Goal: Transaction & Acquisition: Purchase product/service

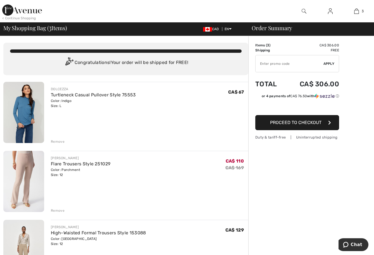
click at [53, 142] on div "Remove" at bounding box center [58, 141] width 14 height 5
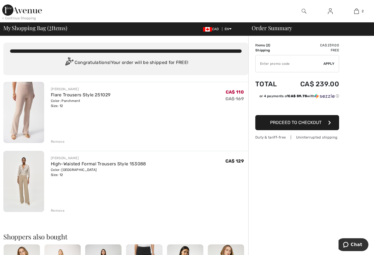
click at [60, 141] on div "Remove" at bounding box center [58, 141] width 14 height 5
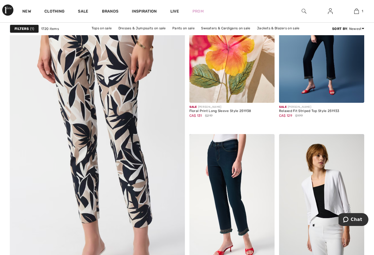
scroll to position [1286, 0]
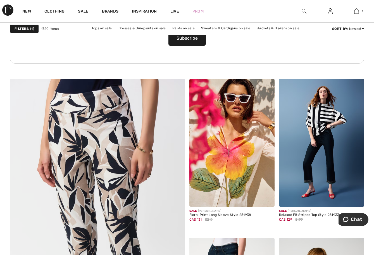
click at [28, 28] on strong "Filters" at bounding box center [22, 28] width 14 height 5
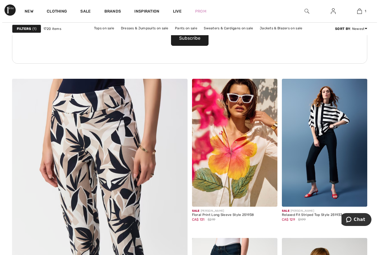
scroll to position [1298, 0]
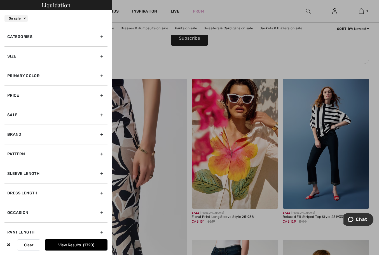
click at [98, 36] on div "Categories" at bounding box center [55, 37] width 103 height 20
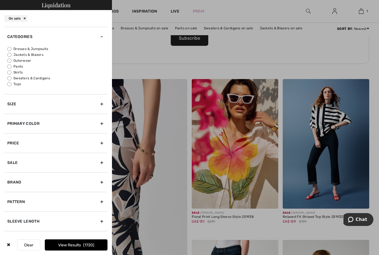
click at [9, 67] on input "Pants" at bounding box center [9, 67] width 4 height 4
radio input "true"
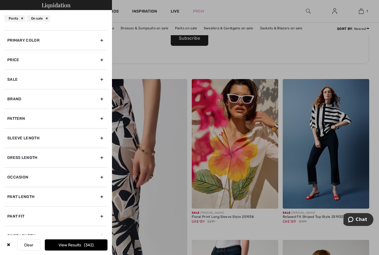
scroll to position [84, 0]
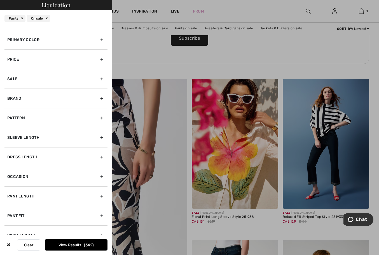
click at [98, 98] on div "Brand" at bounding box center [55, 99] width 103 height 20
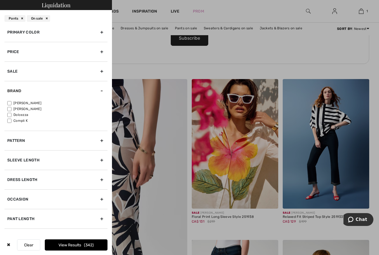
scroll to position [36, 0]
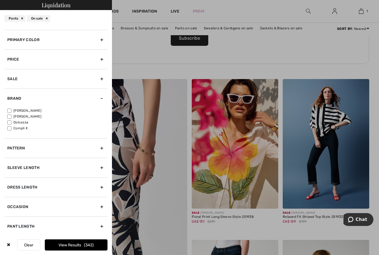
drag, startPoint x: 9, startPoint y: 111, endPoint x: 12, endPoint y: 114, distance: 4.3
click at [11, 110] on input"] "[PERSON_NAME]" at bounding box center [9, 111] width 4 height 4
checkbox input"] "true"
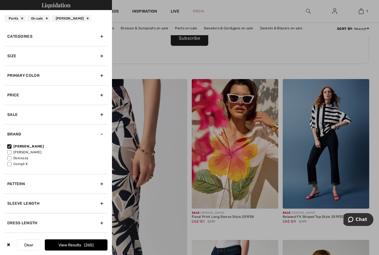
scroll to position [0, 0]
click at [98, 75] on div "Primary Color" at bounding box center [55, 76] width 103 height 20
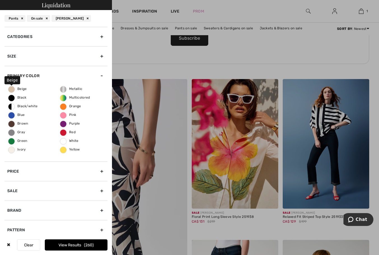
click at [12, 89] on span "Beige" at bounding box center [17, 89] width 18 height 4
click at [0, 0] on input "Beige" at bounding box center [0, 0] width 0 height 0
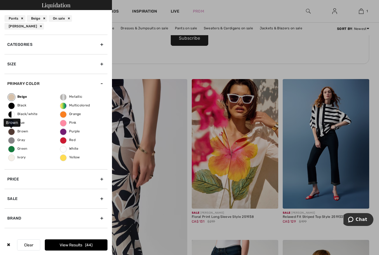
click at [12, 131] on span "Brown" at bounding box center [18, 131] width 20 height 4
click at [0, 0] on input "Brown" at bounding box center [0, 0] width 0 height 0
click at [82, 243] on button "View Results 55" at bounding box center [76, 245] width 63 height 11
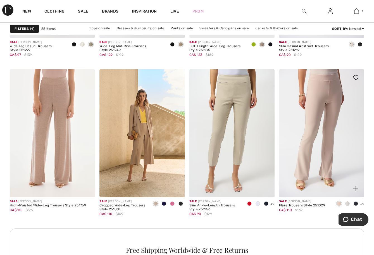
scroll to position [1063, 0]
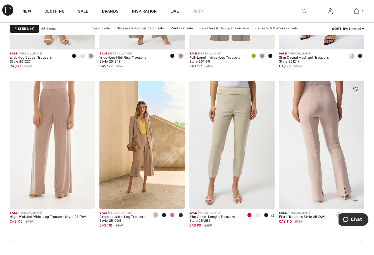
click at [340, 141] on img at bounding box center [321, 145] width 85 height 128
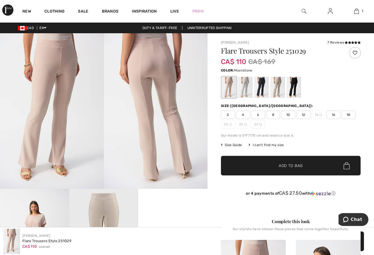
click at [278, 84] on div at bounding box center [278, 87] width 15 height 21
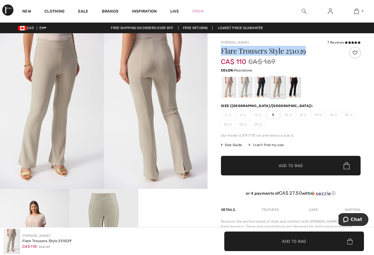
drag, startPoint x: 307, startPoint y: 50, endPoint x: 220, endPoint y: 48, distance: 87.0
click at [221, 48] on div "[PERSON_NAME] 7 Reviews 7 Reviews Flare Trousers Style 251029 CA$ 110 CA$ 169 C…" at bounding box center [291, 203] width 167 height 341
click at [344, 69] on div "Color: Moonstone" at bounding box center [291, 70] width 140 height 7
drag, startPoint x: 314, startPoint y: 50, endPoint x: 243, endPoint y: 43, distance: 71.4
click at [222, 38] on div "[PERSON_NAME] 7 Reviews 7 Reviews Flare Trousers Style 251029 CA$ 110 CA$ 169 C…" at bounding box center [291, 203] width 167 height 341
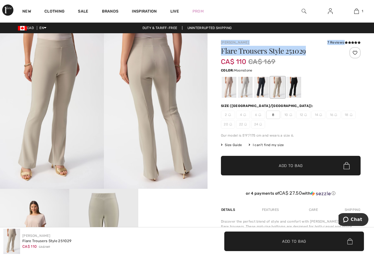
click at [258, 48] on h1 "Flare Trousers Style 251029" at bounding box center [279, 50] width 117 height 7
drag, startPoint x: 306, startPoint y: 50, endPoint x: 253, endPoint y: 45, distance: 53.4
click at [233, 47] on h1 "Flare Trousers Style 251029" at bounding box center [279, 50] width 117 height 7
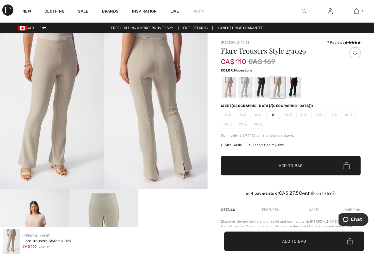
drag, startPoint x: 335, startPoint y: 90, endPoint x: 324, endPoint y: 84, distance: 11.8
click at [333, 89] on div at bounding box center [291, 87] width 140 height 23
drag, startPoint x: 305, startPoint y: 49, endPoint x: 225, endPoint y: 48, distance: 80.0
click at [223, 47] on h1 "Flare Trousers Style 251029" at bounding box center [279, 50] width 117 height 7
copy h1 "Flare Trousers Style 251029"
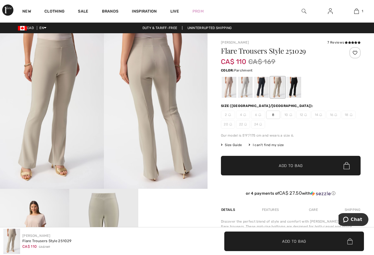
click at [228, 92] on div at bounding box center [229, 87] width 15 height 21
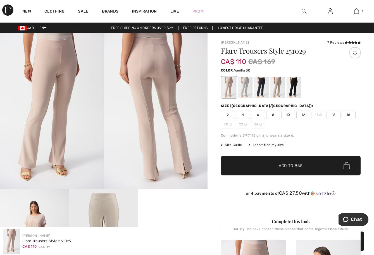
click at [245, 88] on div at bounding box center [245, 87] width 15 height 21
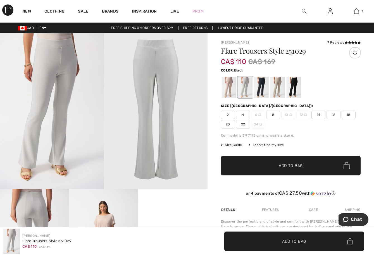
click at [296, 91] on div at bounding box center [294, 87] width 15 height 21
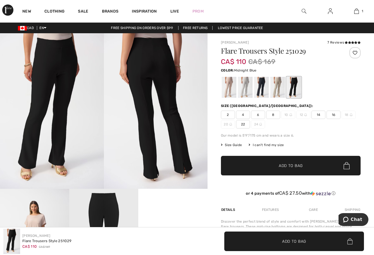
click at [260, 88] on div at bounding box center [261, 87] width 15 height 21
